Goal: Task Accomplishment & Management: Manage account settings

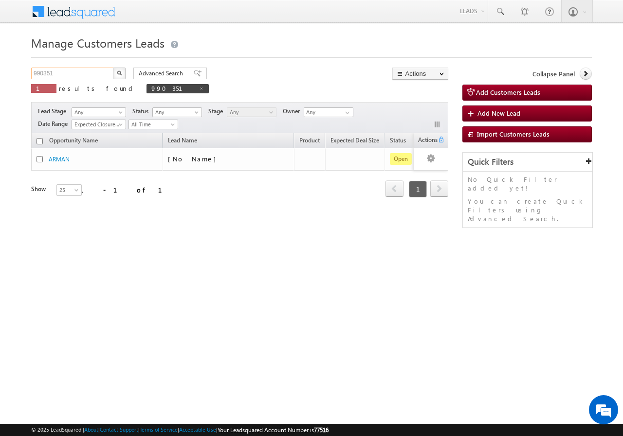
drag, startPoint x: 0, startPoint y: 0, endPoint x: 83, endPoint y: 73, distance: 111.0
click at [83, 73] on input "990351" at bounding box center [72, 74] width 83 height 12
type input "9"
paste input "985184"
type input "985184"
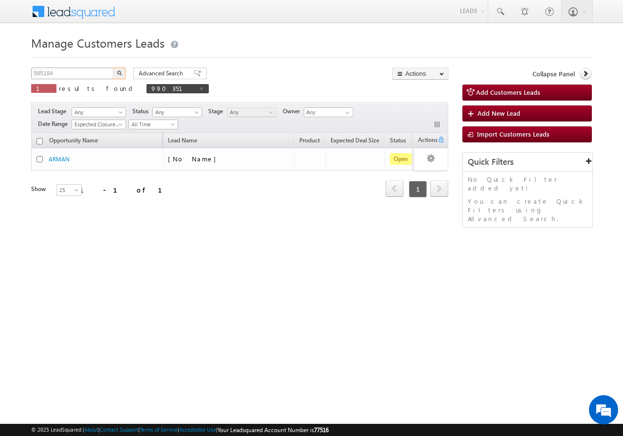
click at [113, 68] on button "button" at bounding box center [119, 74] width 13 height 12
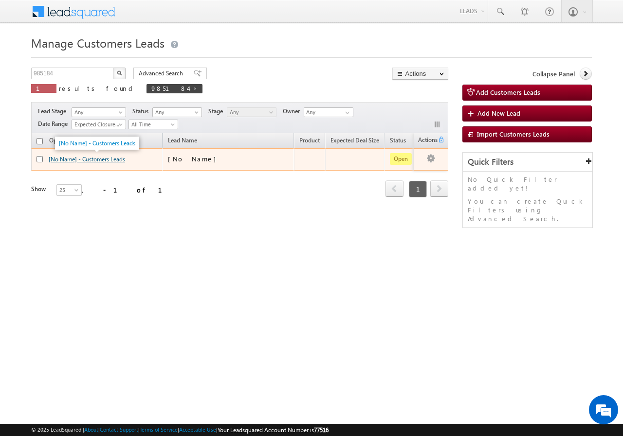
click at [71, 161] on link "[No Name] - Customers Leads" at bounding box center [87, 159] width 76 height 7
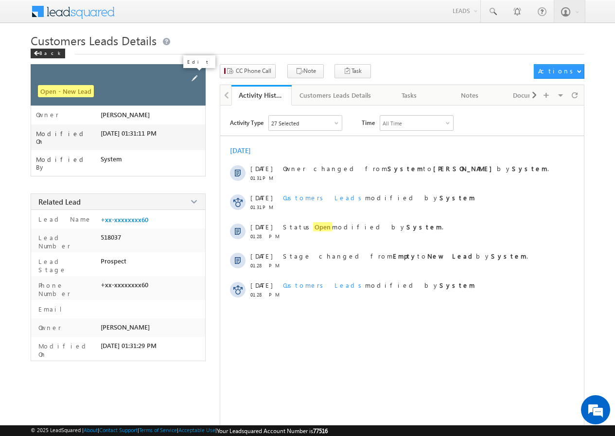
click at [197, 76] on span at bounding box center [194, 78] width 11 height 11
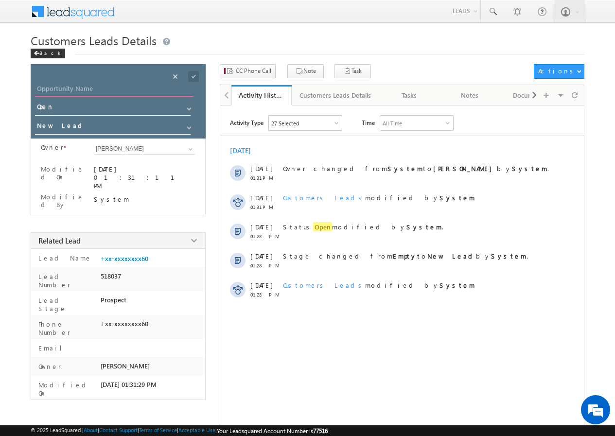
click at [85, 88] on input "Opportunity Name" at bounding box center [114, 90] width 158 height 14
paste input "AJAY KUMAR"
type input "AJAY KUMAR"
click at [194, 76] on span at bounding box center [193, 76] width 11 height 11
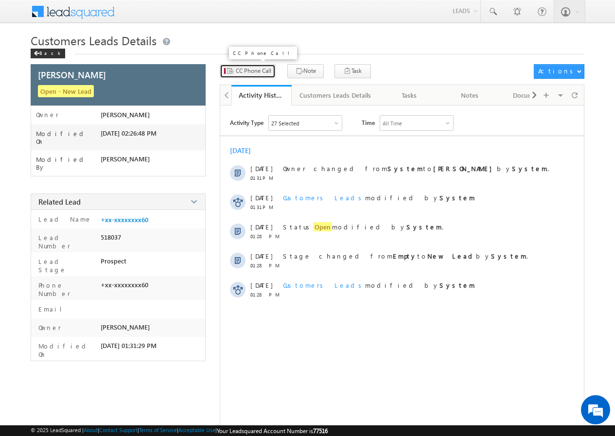
click at [250, 74] on span "CC Phone Call" at bounding box center [254, 71] width 36 height 9
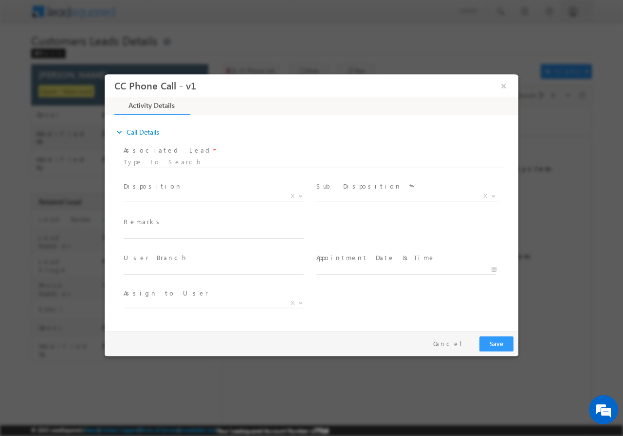
select select "dilip.kumar1@sgrlimited.in"
click at [299, 196] on span at bounding box center [300, 195] width 10 height 13
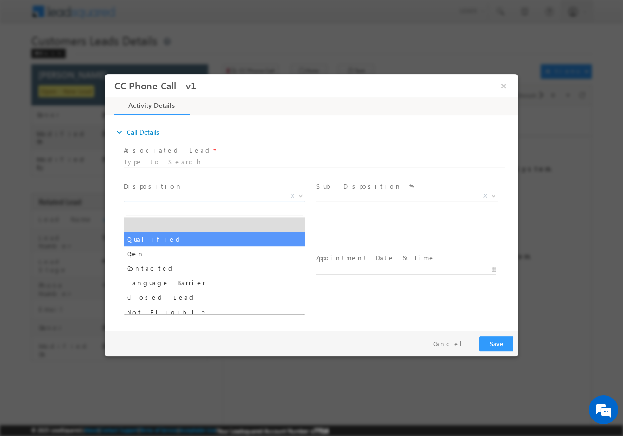
select select "Qualified"
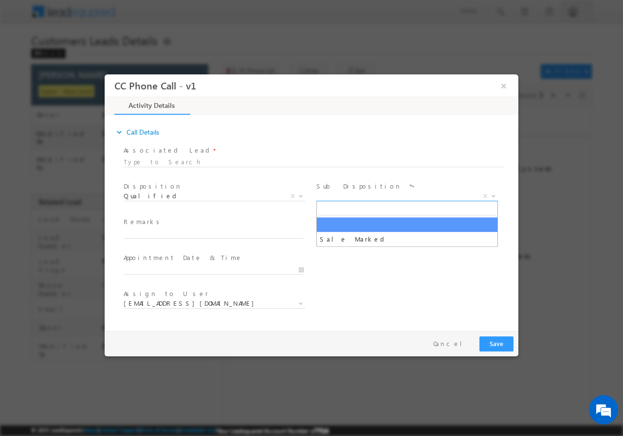
drag, startPoint x: 492, startPoint y: 196, endPoint x: 475, endPoint y: 196, distance: 17.0
click at [491, 196] on b at bounding box center [493, 195] width 6 height 3
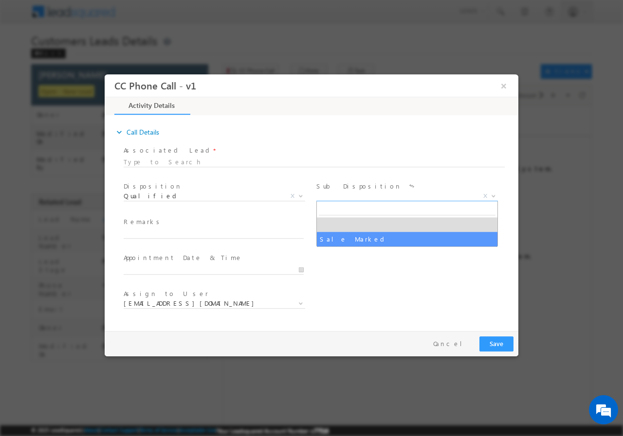
select select "Sale Marked"
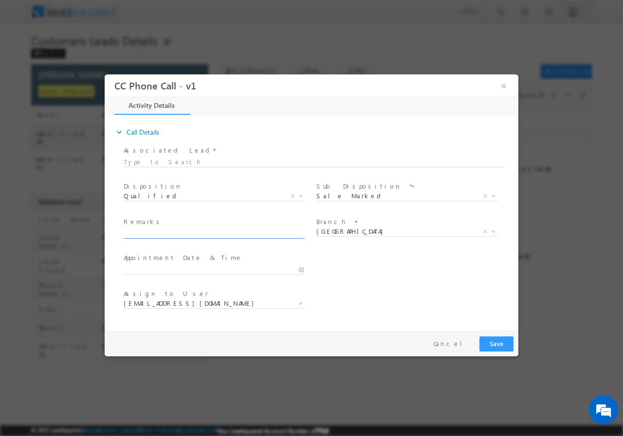
click at [202, 233] on input "text" at bounding box center [214, 234] width 180 height 10
paste input "AJAY KUMAR// AGE - 35 //985184 // 9720014760 // VB_Clickers // Aligarh -202127 …"
type input "AJAY KUMAR// AGE - 35 //985184 // 9720014760 // VB_Clickers // Aligarh -202127 …"
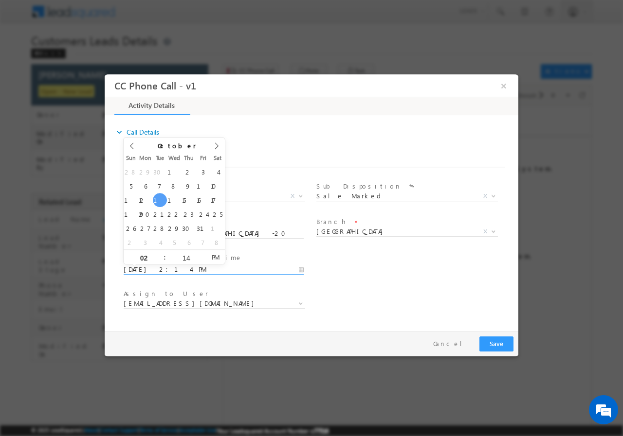
click at [303, 271] on input "10/14/2025 2:14 PM" at bounding box center [214, 270] width 180 height 10
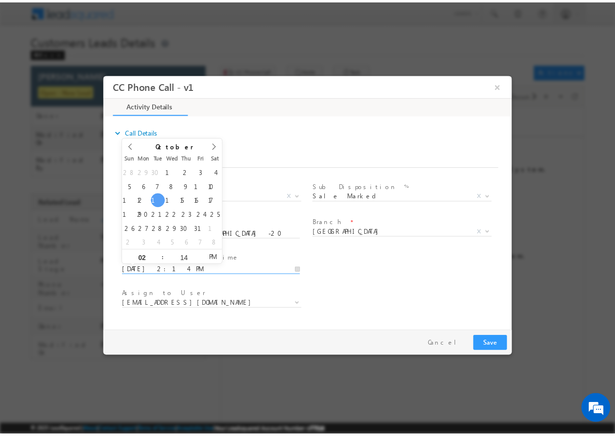
scroll to position [0, 0]
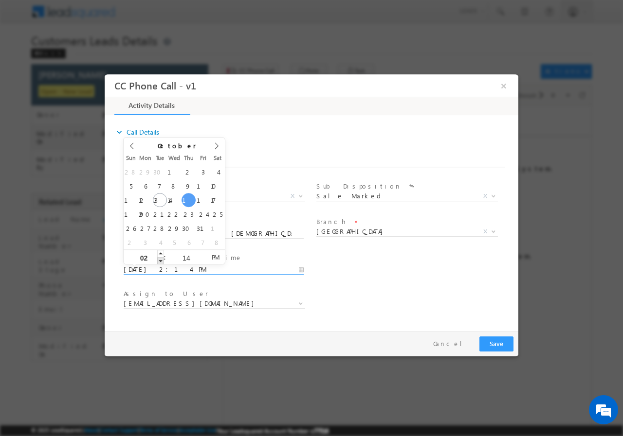
type input "10/16/2025 1:14 PM"
type input "01"
click at [161, 260] on span at bounding box center [160, 260] width 7 height 7
type input "10/16/2025 12:14 PM"
type input "12"
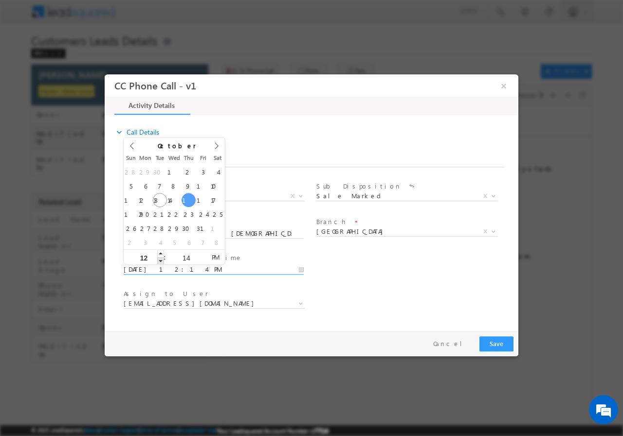
click at [161, 260] on span at bounding box center [160, 260] width 7 height 7
type input "10/16/2025 11:14 AM"
type input "11"
click at [161, 260] on span at bounding box center [160, 260] width 7 height 7
type input "10/16/2025 11:13 AM"
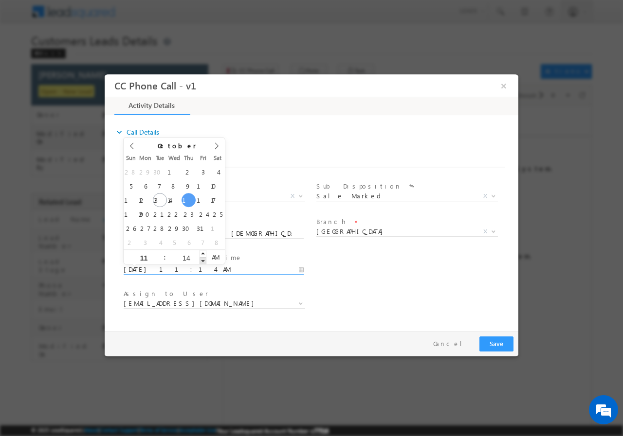
type input "13"
click at [201, 260] on span at bounding box center [202, 260] width 7 height 7
type input "10/16/2025 11:12 AM"
type input "12"
click at [201, 260] on span at bounding box center [202, 260] width 7 height 7
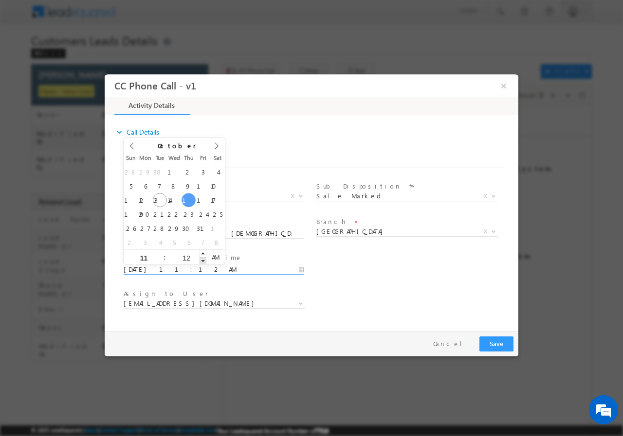
type input "10/16/2025 11:11 AM"
type input "11"
click at [201, 260] on span at bounding box center [202, 260] width 7 height 7
type input "10/16/2025 11:10 AM"
type input "10"
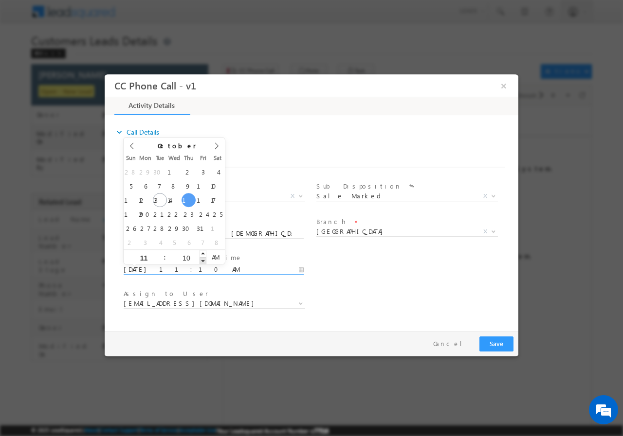
click at [201, 260] on span at bounding box center [202, 260] width 7 height 7
type input "10/16/2025 11:09 AM"
type input "09"
drag, startPoint x: 201, startPoint y: 260, endPoint x: 205, endPoint y: 256, distance: 5.2
click at [205, 257] on span at bounding box center [202, 260] width 7 height 7
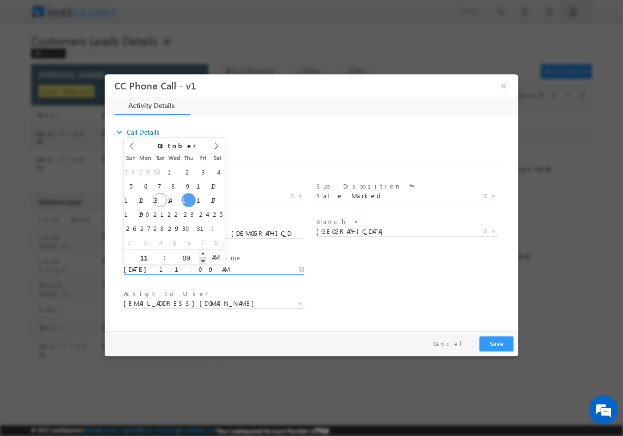
type input "10/16/2025 11:08 AM"
type input "08"
type input "10/16/2025 11:07 AM"
type input "07"
click at [205, 259] on span at bounding box center [202, 260] width 7 height 7
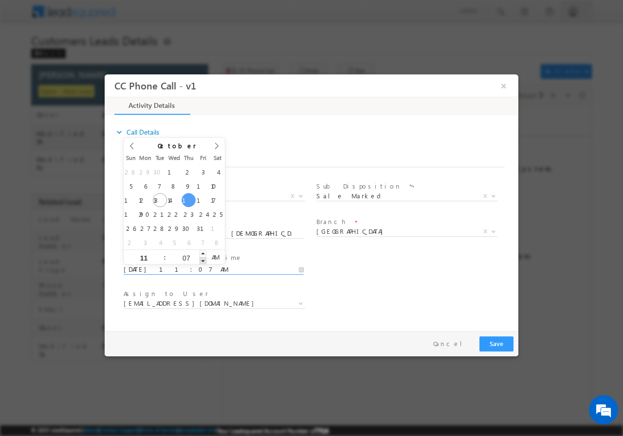
type input "10/16/2025 11:06 AM"
type input "06"
click at [205, 258] on span at bounding box center [202, 260] width 7 height 7
type input "10/16/2025 11:05 AM"
type input "05"
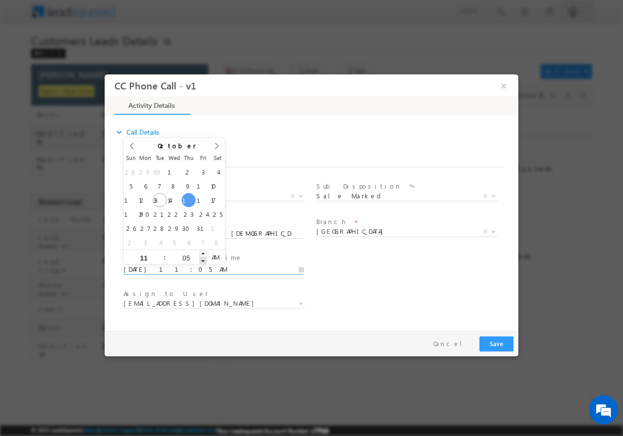
click at [205, 258] on span at bounding box center [202, 260] width 7 height 7
type input "10/16/2025 11:04 AM"
type input "04"
click at [205, 258] on span at bounding box center [202, 260] width 7 height 7
type input "10/16/2025 11:03 AM"
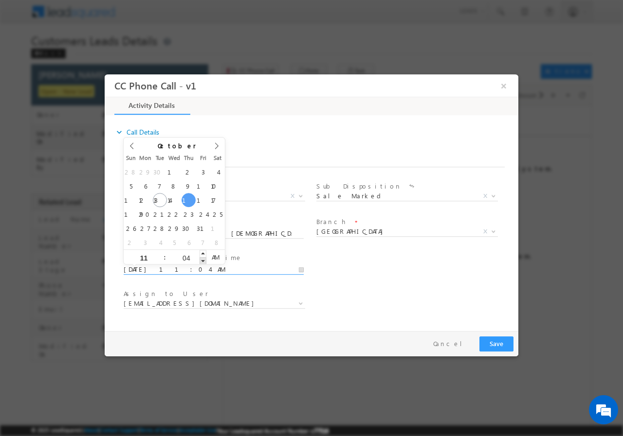
type input "03"
click at [205, 258] on span at bounding box center [202, 260] width 7 height 7
type input "10/16/2025 11:02 AM"
type input "02"
click at [204, 257] on span at bounding box center [202, 260] width 7 height 7
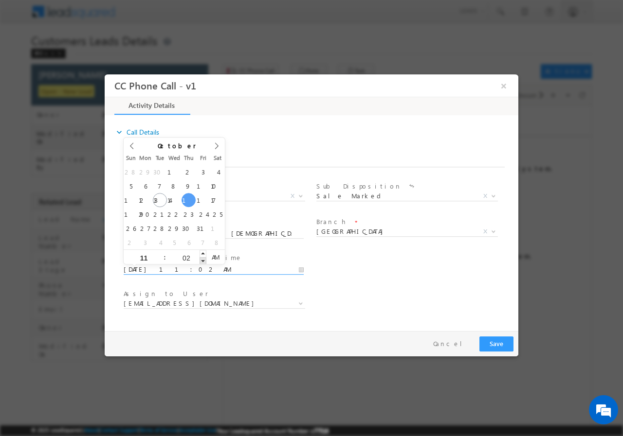
type input "10/16/2025 11:01 AM"
type input "01"
click at [204, 257] on span at bounding box center [202, 260] width 7 height 7
type input "10/16/2025 11:00 AM"
type input "00"
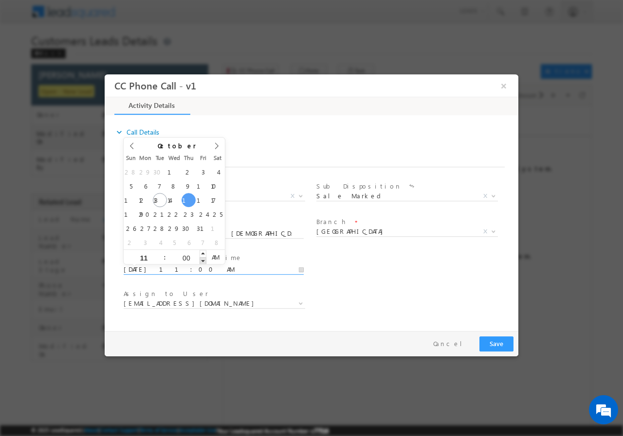
click at [204, 257] on span at bounding box center [202, 260] width 7 height 7
click at [343, 272] on div "User Branch * Appointment Date & Time * 10/16/2025 11:00 AM" at bounding box center [320, 268] width 396 height 36
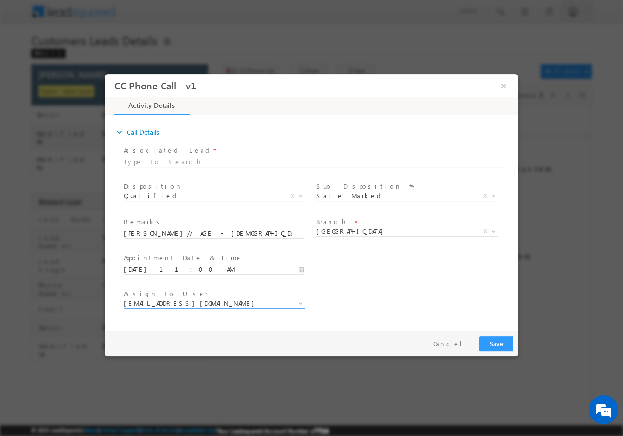
click at [232, 301] on span "dilip.kumar1@sgrlimited.in" at bounding box center [203, 303] width 158 height 9
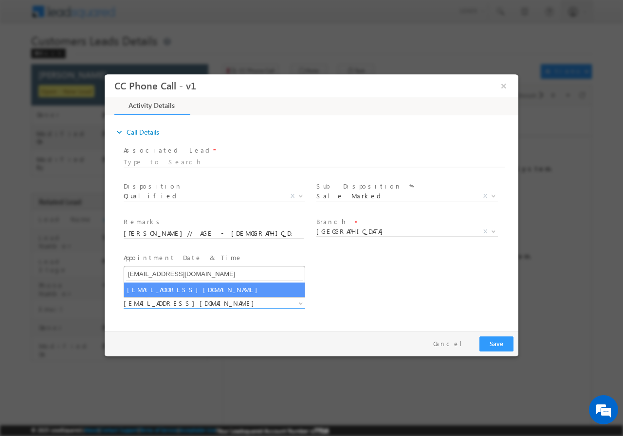
type input "rahul.kumar1@sgrlimited.in"
select select "rahul.kumar1@sgrlimited.in"
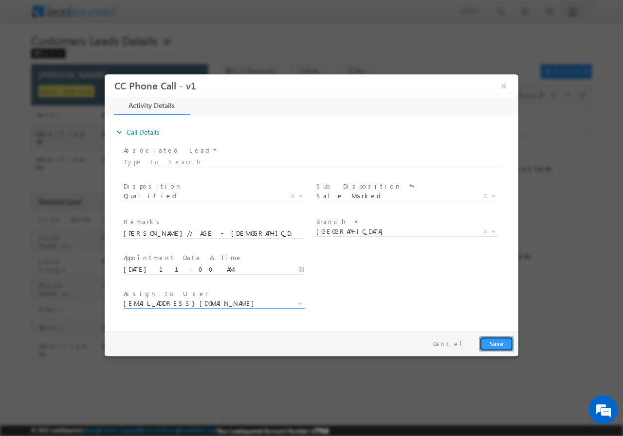
click at [498, 344] on button "Save" at bounding box center [496, 343] width 34 height 15
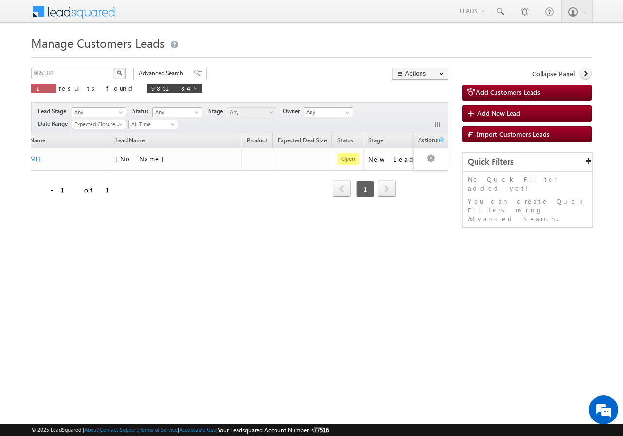
scroll to position [0, 86]
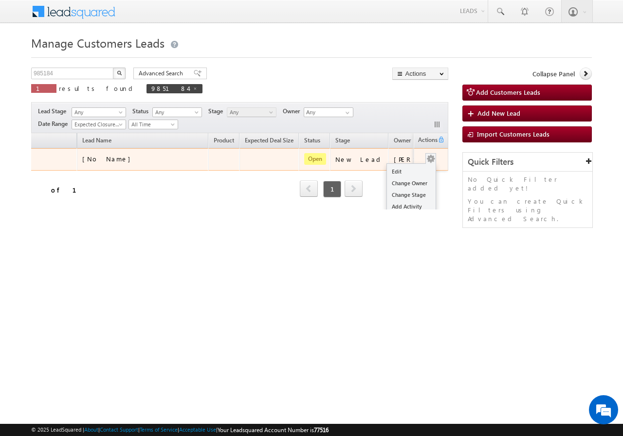
click at [433, 162] on td "Edit Change Owner Change Stage Add Activity Add Task Delete" at bounding box center [430, 159] width 35 height 22
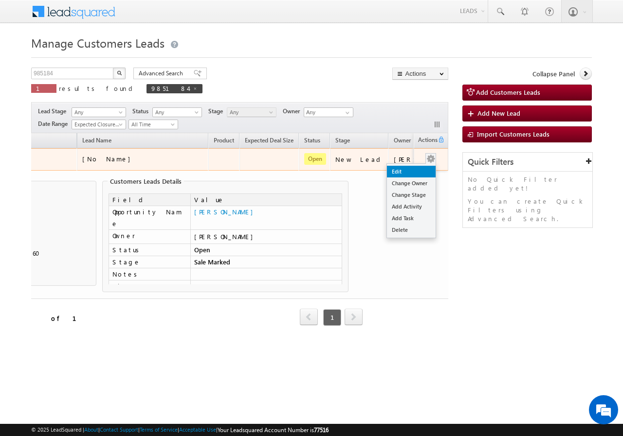
click at [408, 172] on link "Edit" at bounding box center [411, 172] width 49 height 12
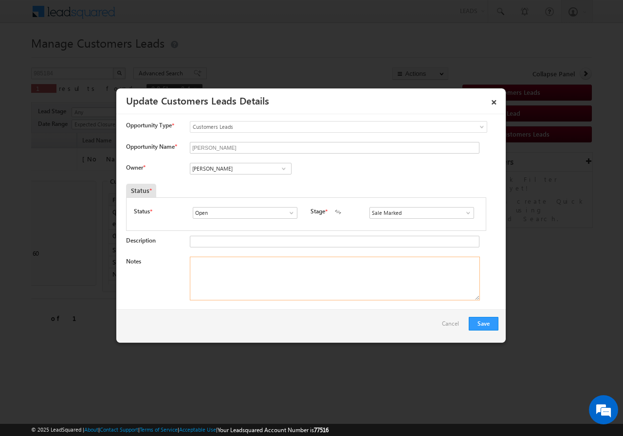
click at [268, 281] on textarea "Notes" at bounding box center [335, 279] width 290 height 44
click at [242, 288] on textarea "Notes" at bounding box center [335, 279] width 290 height 44
paste textarea "AJAY KUMAR// AGE - 35 //985184 // 9720014760 // VB_Clickers // Aligarh -202127 …"
type textarea "AJAY KUMAR// AGE - 35 //985184 // 9720014760 // VB_Clickers // Aligarh -202127 …"
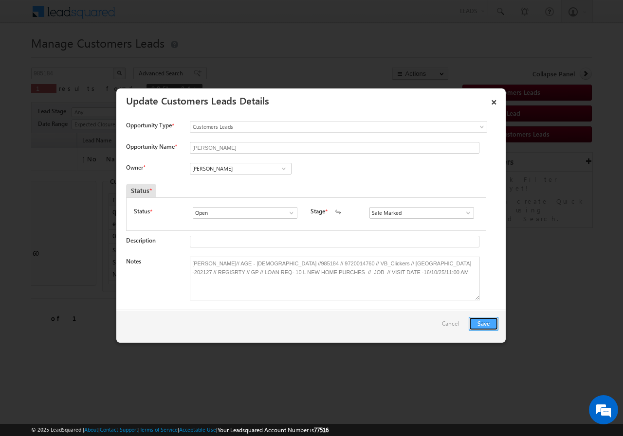
click at [478, 321] on button "Save" at bounding box center [483, 324] width 30 height 14
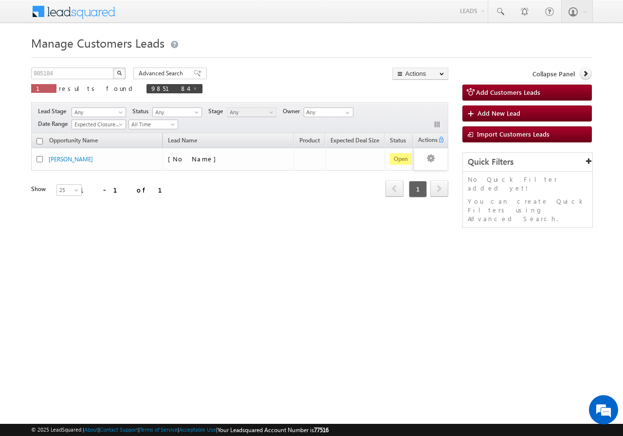
scroll to position [0, 93]
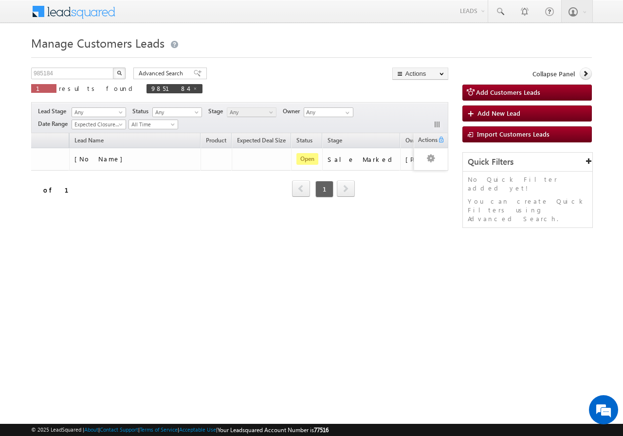
click at [48, 208] on div "Opportunity Name Lead Name Product Expected Deal Size Status Stage Owner Action…" at bounding box center [239, 171] width 417 height 76
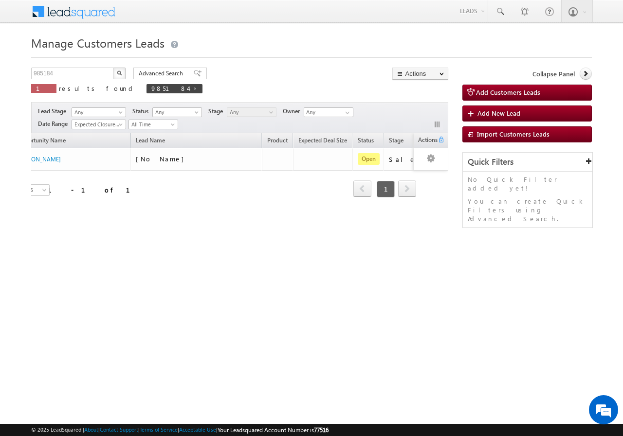
scroll to position [0, 0]
